Goal: Information Seeking & Learning: Learn about a topic

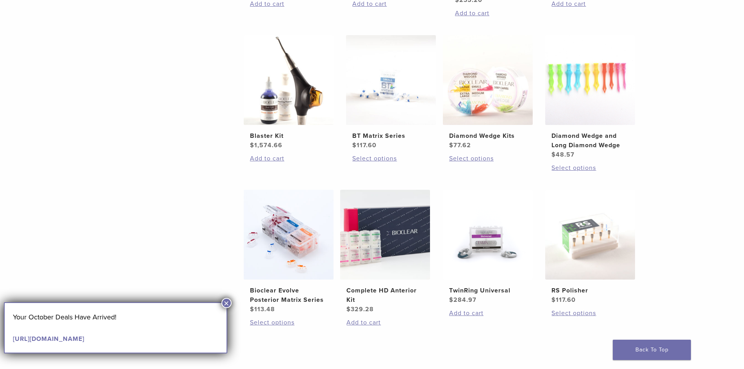
scroll to position [469, 0]
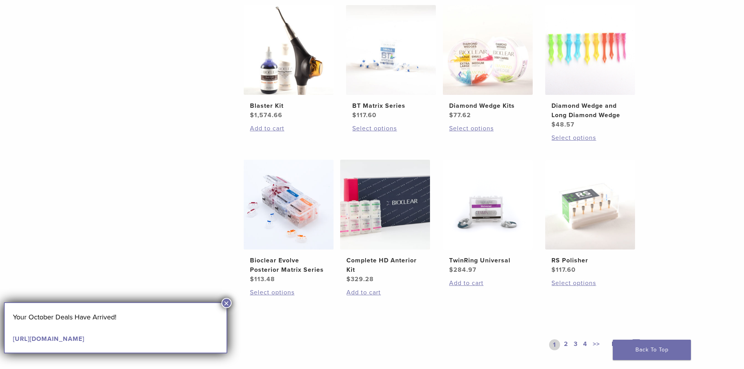
click at [224, 304] on button "×" at bounding box center [227, 303] width 10 height 10
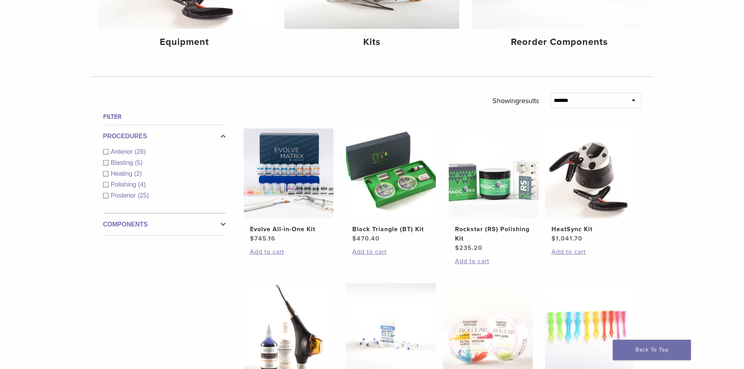
scroll to position [156, 0]
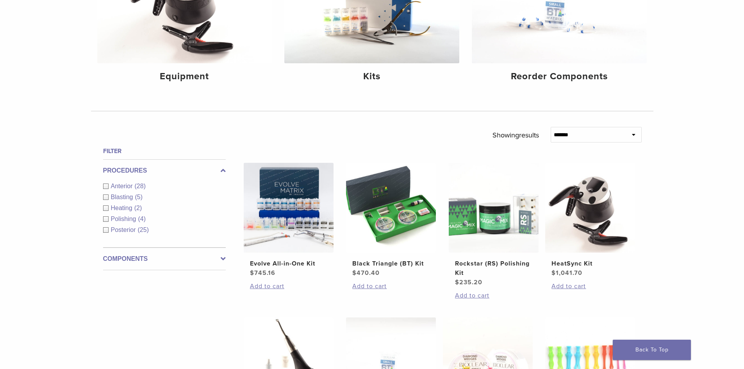
click at [106, 229] on div "Posterior (25)" at bounding box center [164, 229] width 123 height 9
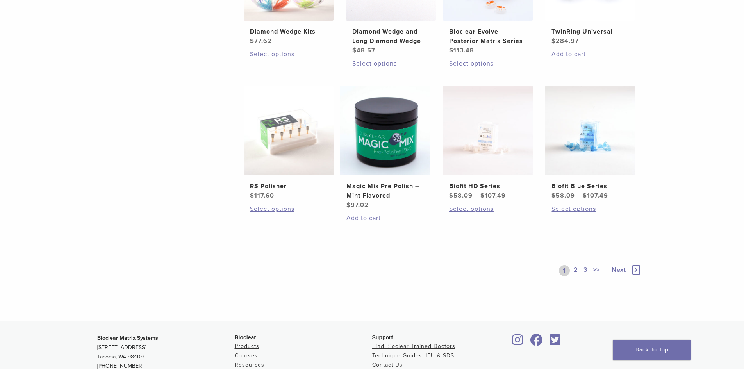
scroll to position [547, 0]
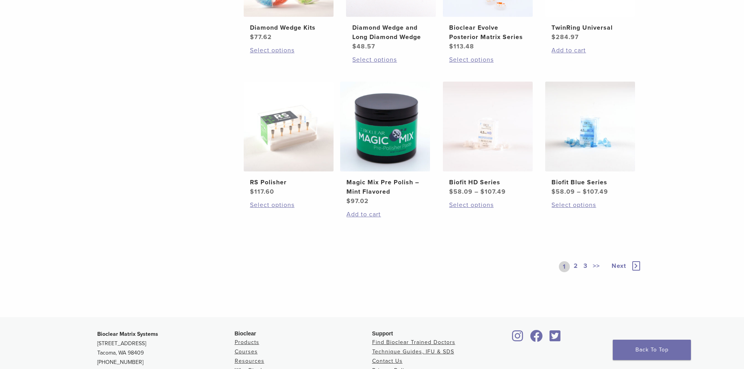
click at [576, 267] on link "2" at bounding box center [575, 266] width 7 height 11
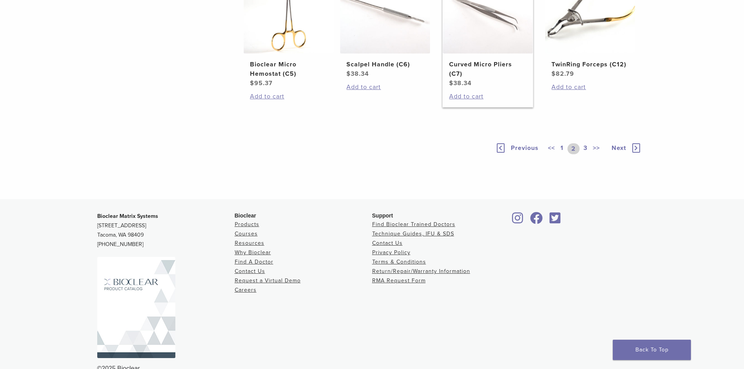
scroll to position [586, 0]
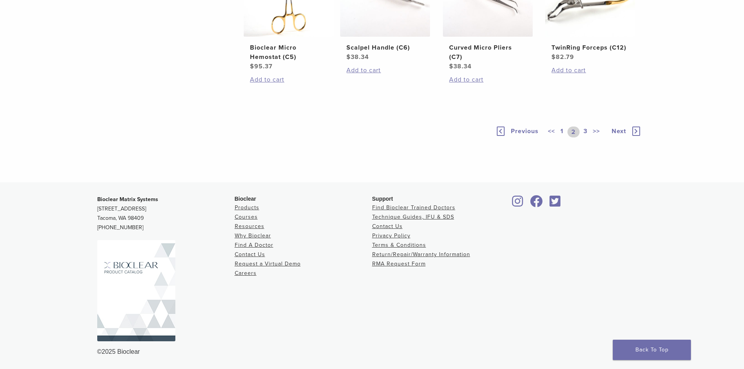
click at [585, 138] on link "3" at bounding box center [585, 132] width 7 height 11
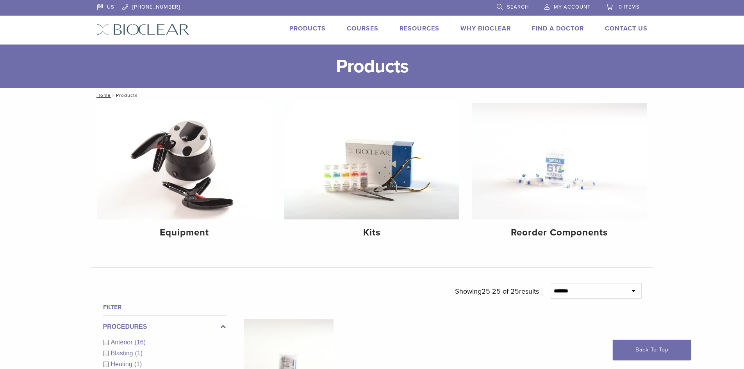
click at [365, 29] on link "Courses" at bounding box center [363, 29] width 32 height 8
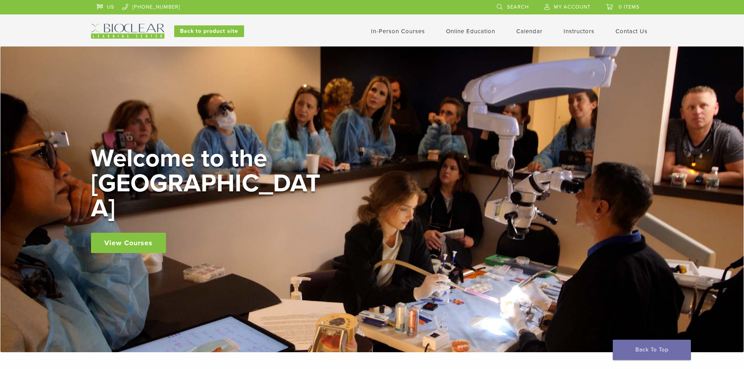
click at [399, 31] on link "In-Person Courses" at bounding box center [398, 31] width 54 height 7
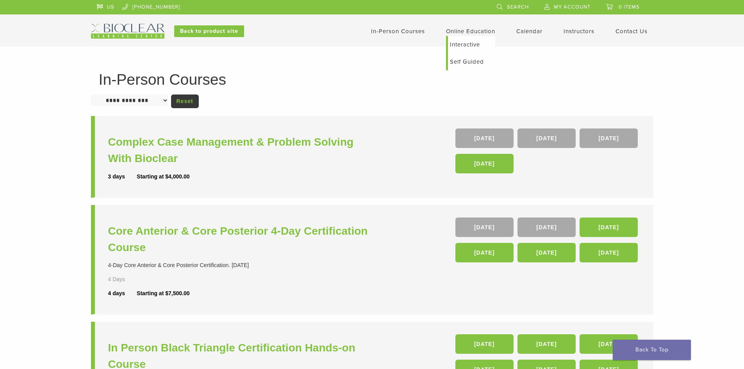
click at [457, 44] on link "Interactive" at bounding box center [471, 44] width 47 height 17
click at [463, 63] on link "Self Guided" at bounding box center [471, 61] width 47 height 17
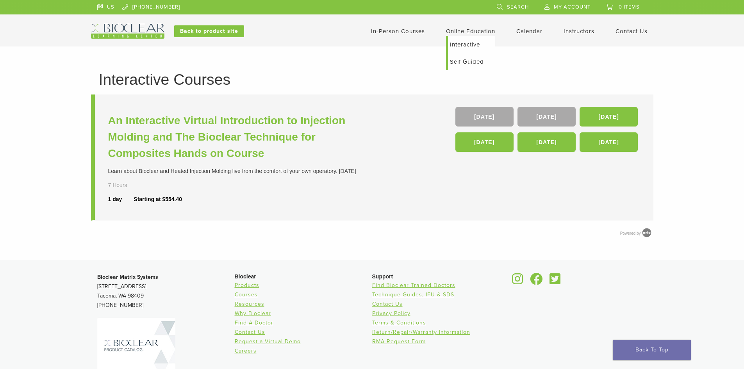
click at [473, 62] on link "Self Guided" at bounding box center [471, 61] width 47 height 17
